Goal: Information Seeking & Learning: Learn about a topic

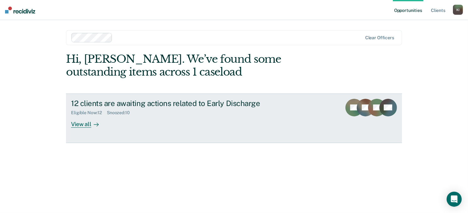
click at [96, 125] on icon at bounding box center [96, 124] width 5 height 5
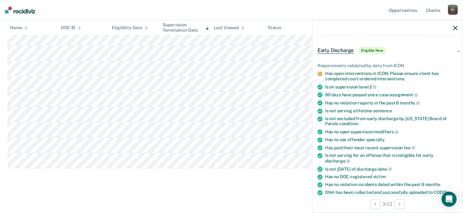
scroll to position [31, 0]
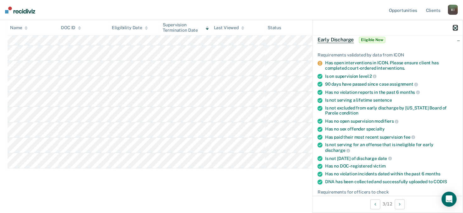
click at [457, 26] on icon "button" at bounding box center [456, 28] width 4 height 4
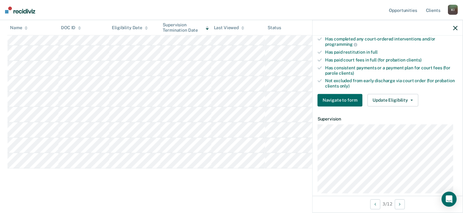
scroll to position [206, 0]
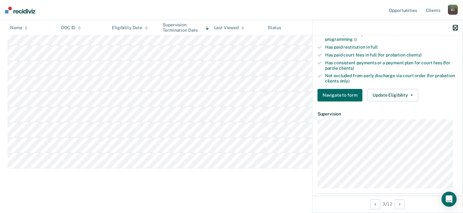
click at [456, 27] on icon "button" at bounding box center [456, 28] width 4 height 4
